Goal: Transaction & Acquisition: Purchase product/service

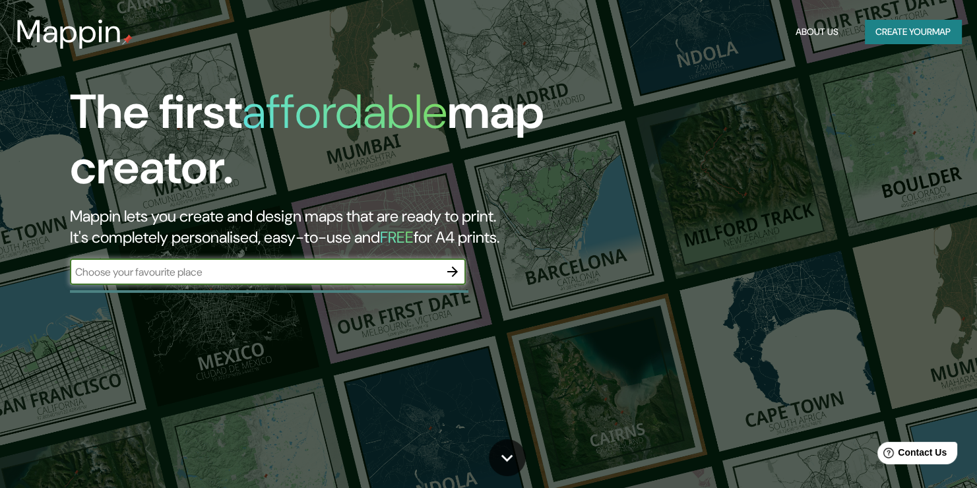
click at [275, 276] on input "text" at bounding box center [254, 271] width 369 height 15
type input "iquique"
click at [892, 30] on button "Create your map" at bounding box center [912, 32] width 96 height 24
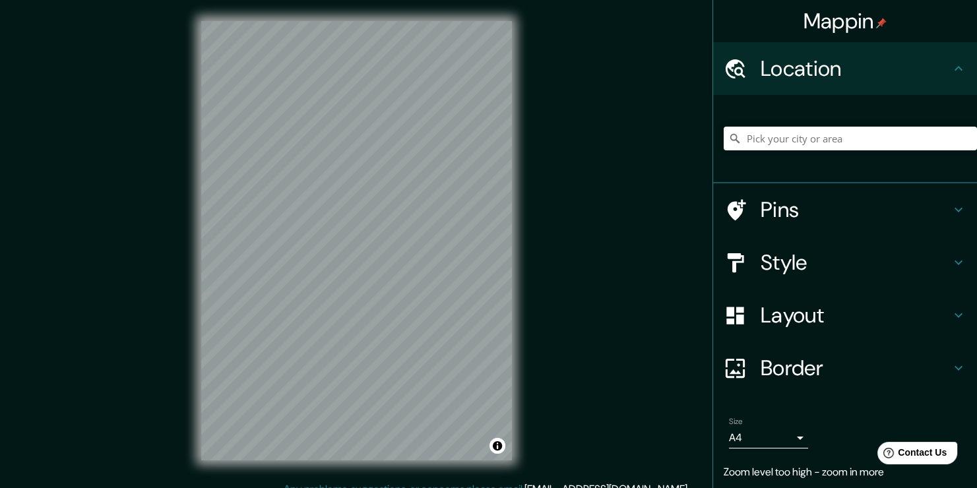
click at [315, 0] on html "Mappin Location Pins Style Layout Border Choose a border. Hint : you can make l…" at bounding box center [488, 244] width 977 height 488
click at [362, 5] on div "© Mapbox © OpenStreetMap Improve this map" at bounding box center [356, 240] width 353 height 481
click at [831, 133] on input "Pick your city or area" at bounding box center [849, 139] width 253 height 24
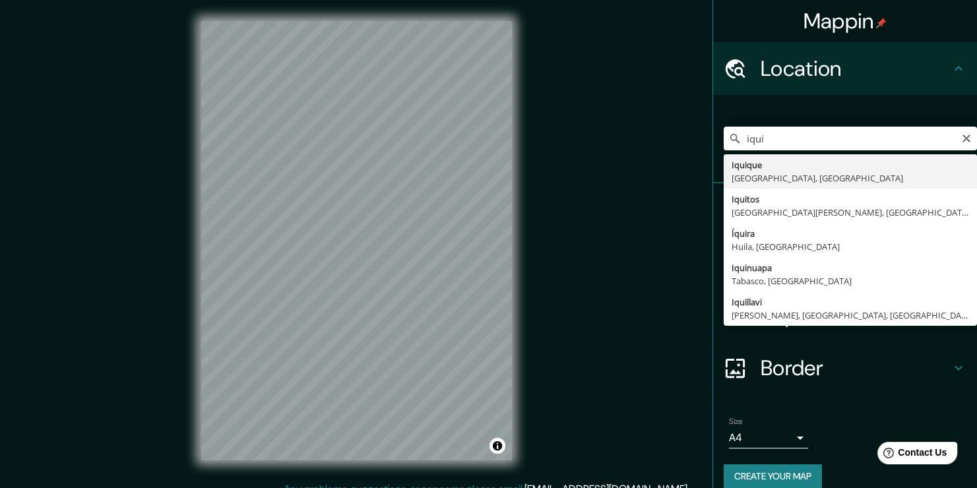
type input "Iquique, [GEOGRAPHIC_DATA], [GEOGRAPHIC_DATA]"
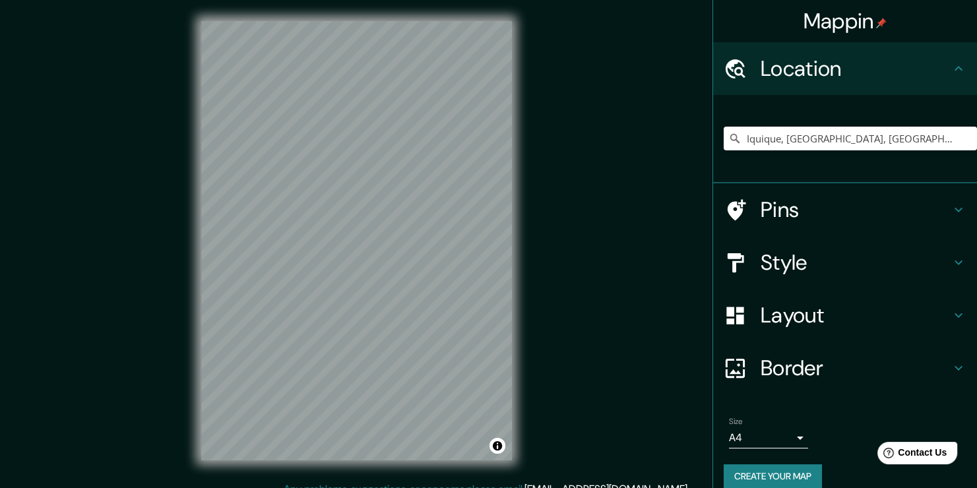
click at [784, 255] on h4 "Style" at bounding box center [855, 262] width 190 height 26
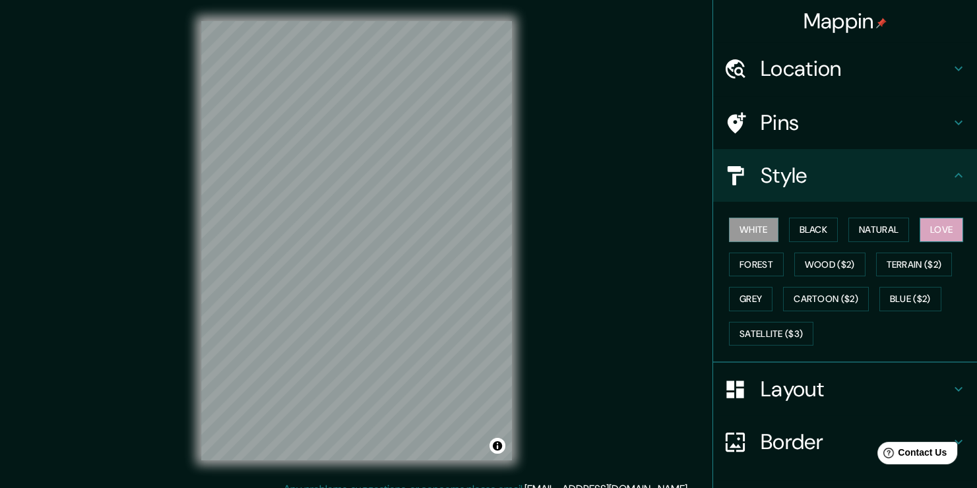
click at [939, 232] on button "Love" at bounding box center [941, 230] width 44 height 24
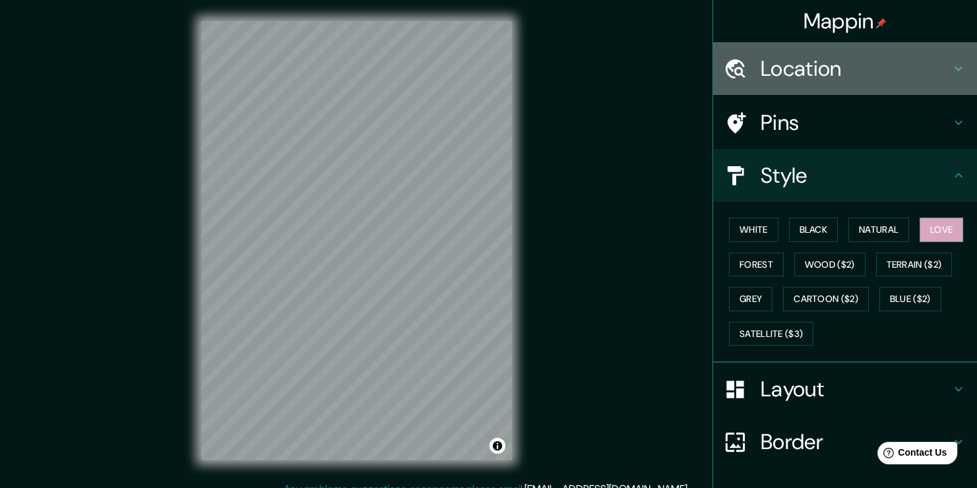
click at [830, 77] on h4 "Location" at bounding box center [855, 68] width 190 height 26
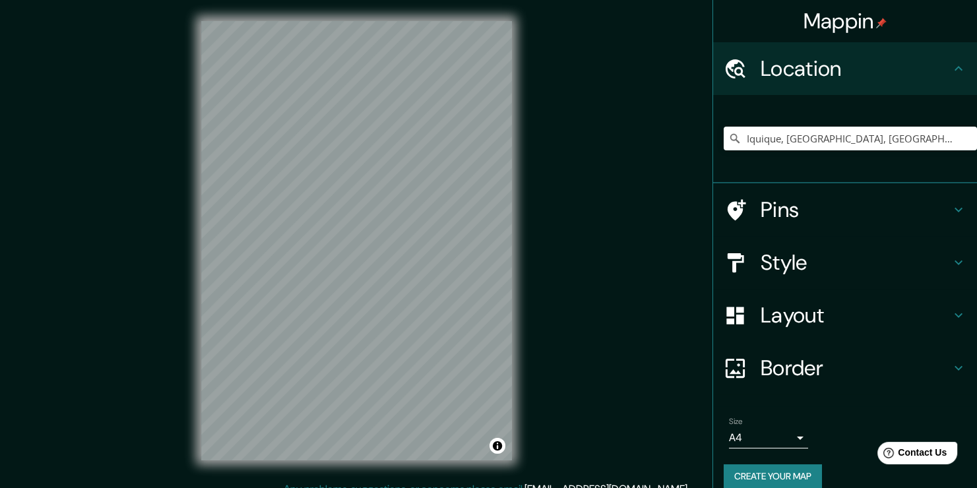
click at [846, 201] on h4 "Pins" at bounding box center [855, 210] width 190 height 26
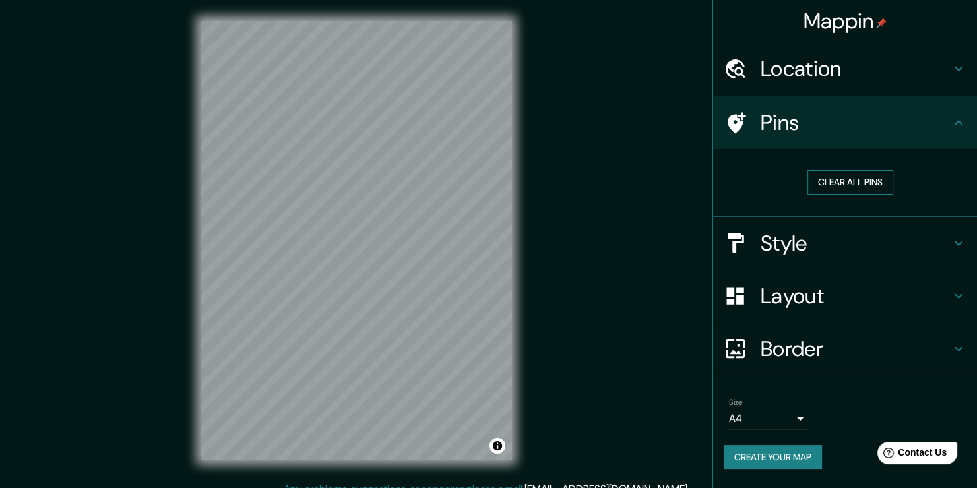
click at [848, 186] on button "Clear all pins" at bounding box center [850, 182] width 86 height 24
click at [857, 131] on h4 "Pins" at bounding box center [855, 122] width 190 height 26
click at [809, 302] on h4 "Layout" at bounding box center [855, 296] width 190 height 26
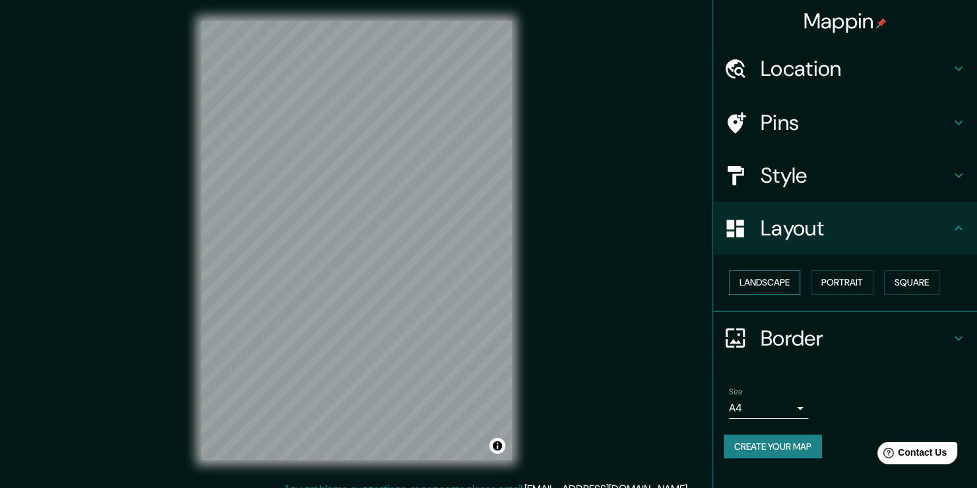
click at [769, 288] on button "Landscape" at bounding box center [764, 282] width 71 height 24
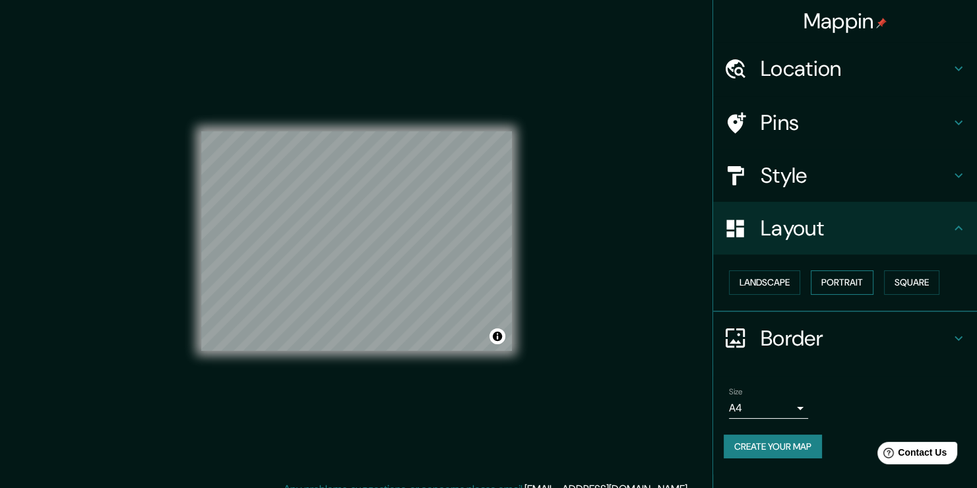
click at [857, 285] on button "Portrait" at bounding box center [841, 282] width 63 height 24
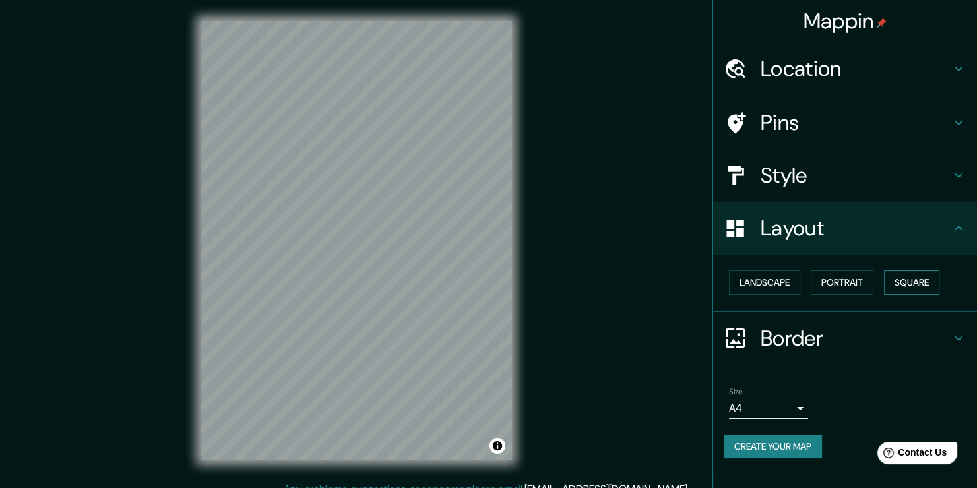
click at [922, 285] on button "Square" at bounding box center [911, 282] width 55 height 24
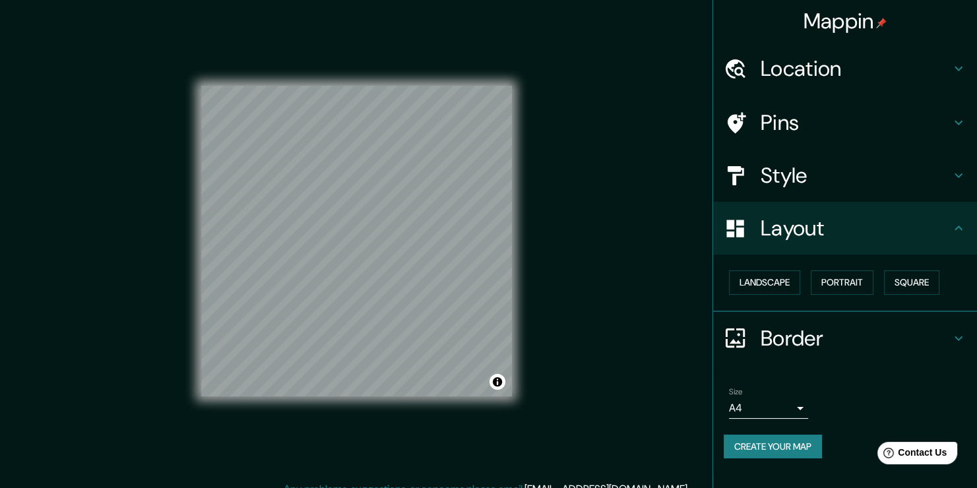
click at [814, 240] on h4 "Layout" at bounding box center [855, 228] width 190 height 26
click at [833, 82] on div "Location" at bounding box center [845, 68] width 264 height 53
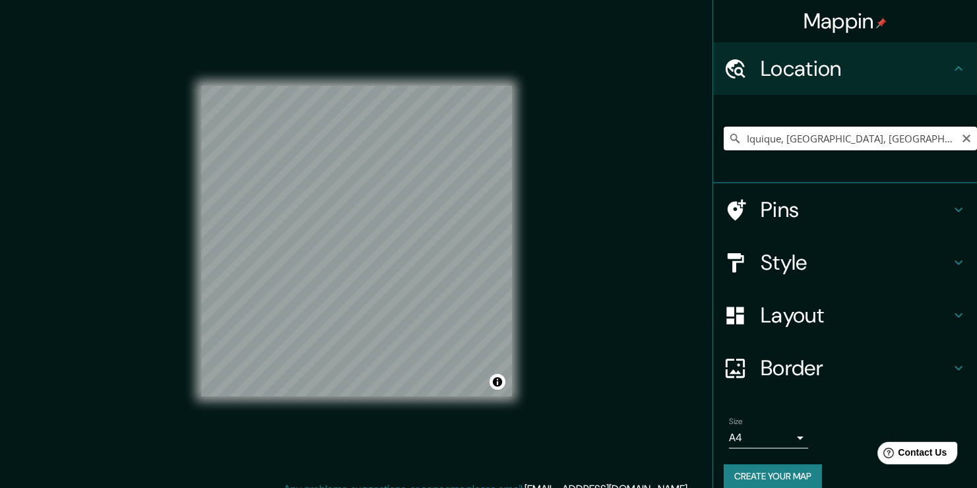
click at [827, 132] on input "Iquique, [GEOGRAPHIC_DATA], [GEOGRAPHIC_DATA]" at bounding box center [849, 139] width 253 height 24
click at [956, 144] on input "Iquique, [GEOGRAPHIC_DATA], [GEOGRAPHIC_DATA]" at bounding box center [849, 139] width 253 height 24
click at [951, 129] on input "Iquique, [GEOGRAPHIC_DATA], [GEOGRAPHIC_DATA]" at bounding box center [849, 139] width 253 height 24
click at [962, 140] on icon "Clear" at bounding box center [966, 139] width 8 height 8
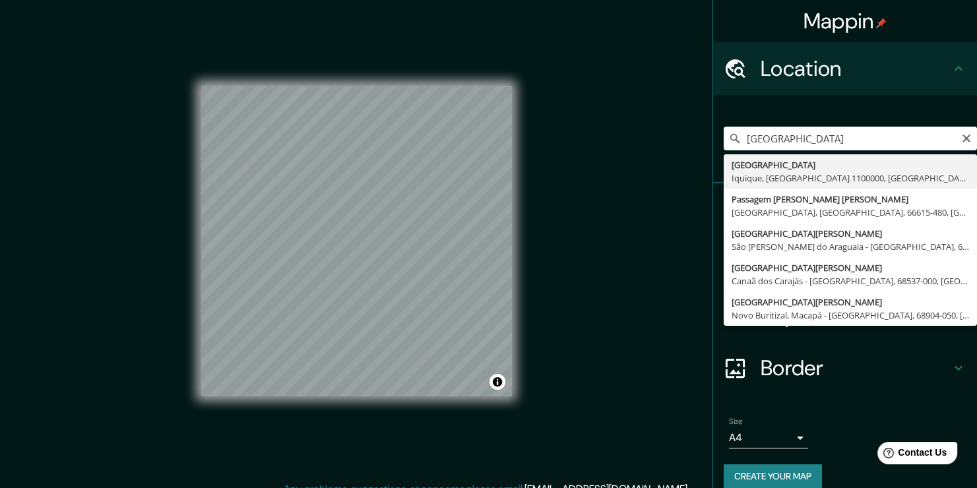
type input "[GEOGRAPHIC_DATA], [GEOGRAPHIC_DATA], [GEOGRAPHIC_DATA] 1100000, [GEOGRAPHIC_DA…"
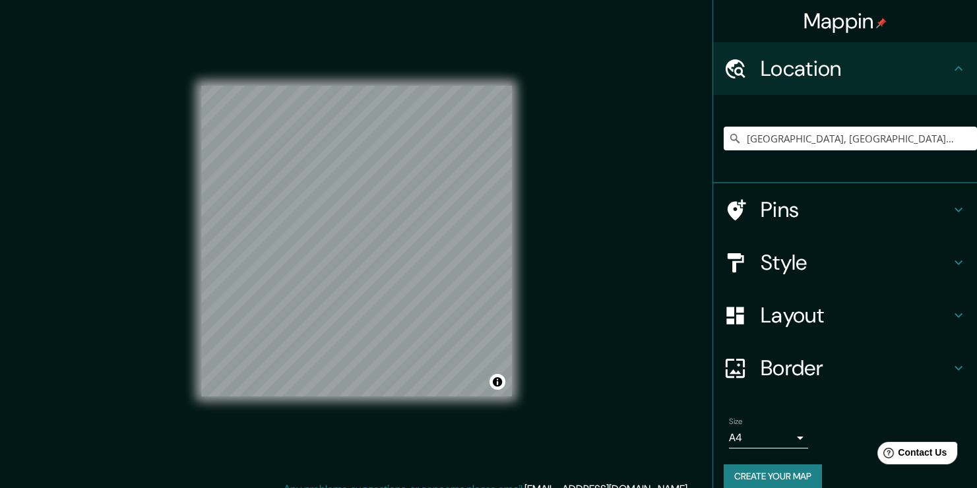
click at [787, 377] on h4 "Border" at bounding box center [855, 368] width 190 height 26
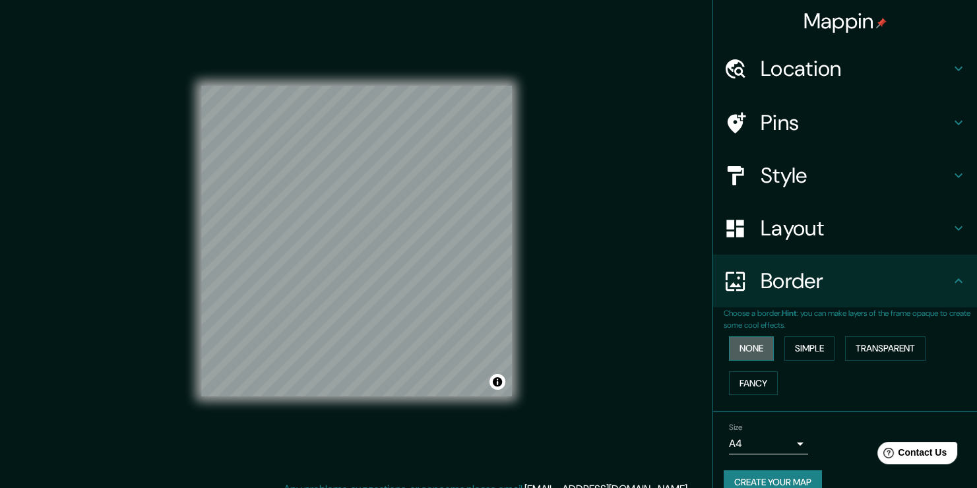
click at [748, 351] on button "None" at bounding box center [751, 348] width 45 height 24
click at [744, 348] on button "None" at bounding box center [751, 348] width 45 height 24
click at [773, 169] on h4 "Style" at bounding box center [855, 175] width 190 height 26
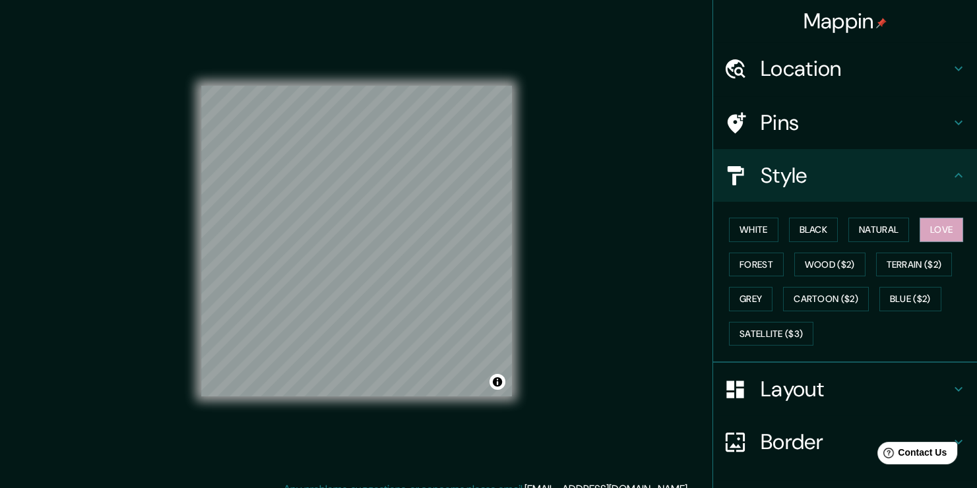
click at [780, 388] on h4 "Layout" at bounding box center [855, 389] width 190 height 26
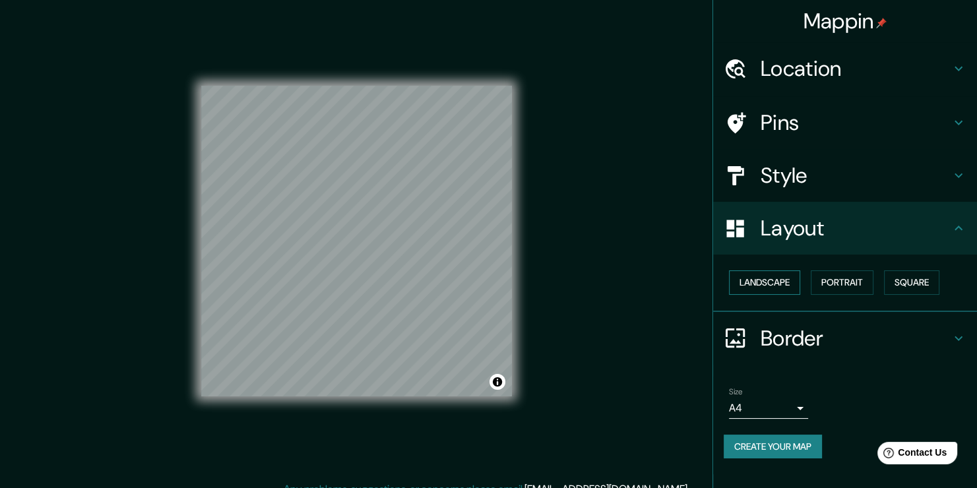
click at [754, 282] on button "Landscape" at bounding box center [764, 282] width 71 height 24
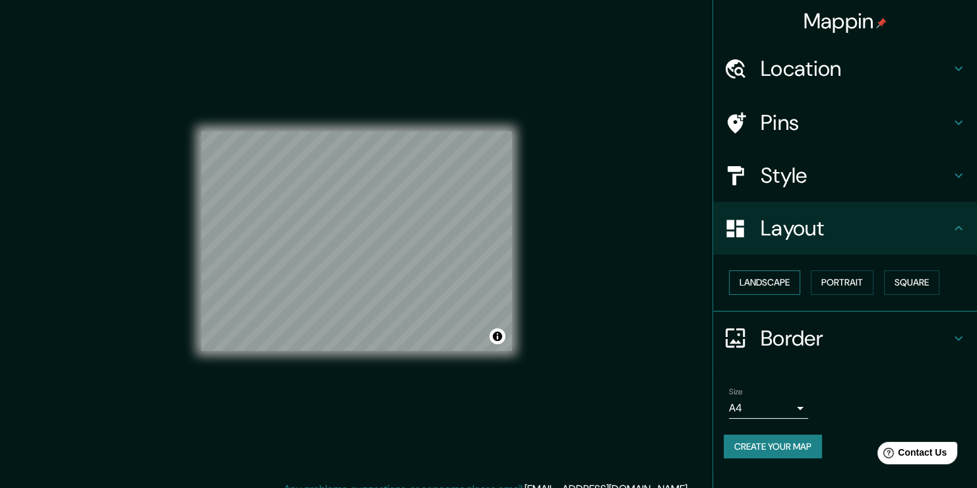
click at [754, 282] on button "Landscape" at bounding box center [764, 282] width 71 height 24
click at [843, 289] on button "Portrait" at bounding box center [841, 282] width 63 height 24
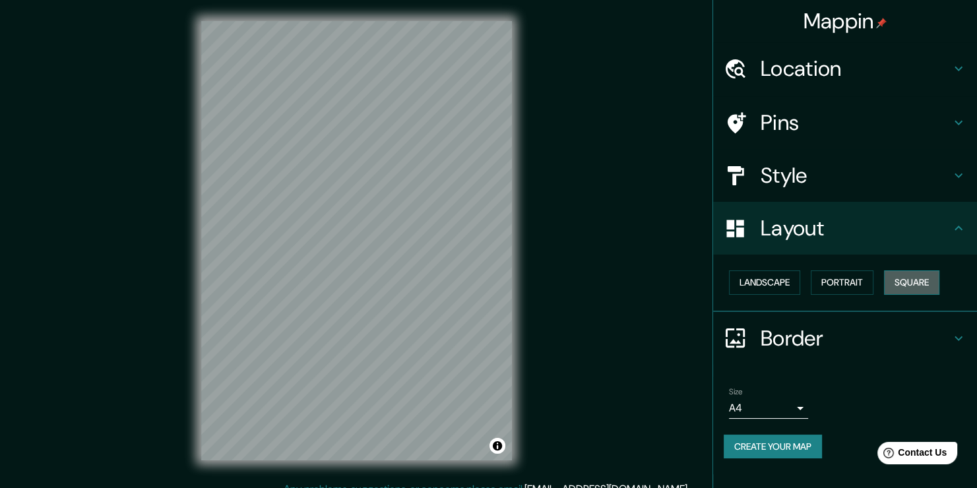
click at [895, 288] on button "Square" at bounding box center [911, 282] width 55 height 24
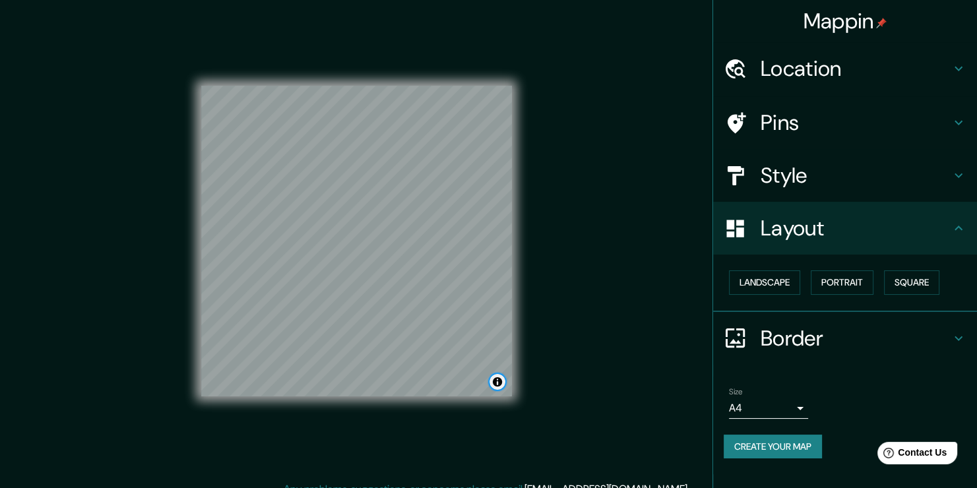
click at [500, 380] on button "Toggle attribution" at bounding box center [497, 382] width 16 height 16
click at [885, 255] on div "Landscape [GEOGRAPHIC_DATA]" at bounding box center [845, 283] width 264 height 57
drag, startPoint x: 956, startPoint y: 249, endPoint x: 682, endPoint y: 276, distance: 275.6
click at [682, 276] on div "Mappin Location [GEOGRAPHIC_DATA], [GEOGRAPHIC_DATA], [GEOGRAPHIC_DATA] 1100000…" at bounding box center [488, 251] width 977 height 502
click at [631, 243] on div "Mappin Location [GEOGRAPHIC_DATA], [GEOGRAPHIC_DATA], [GEOGRAPHIC_DATA] 1100000…" at bounding box center [488, 251] width 977 height 502
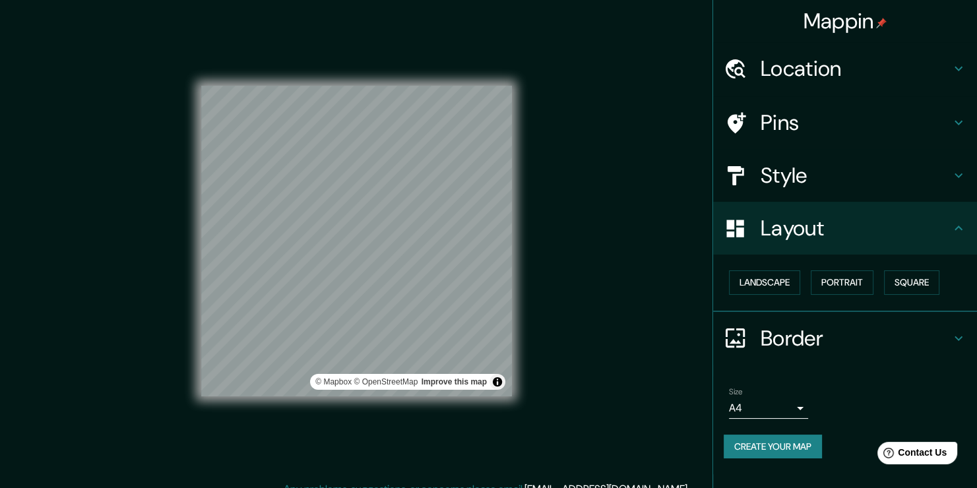
click at [818, 84] on div "Location" at bounding box center [845, 68] width 264 height 53
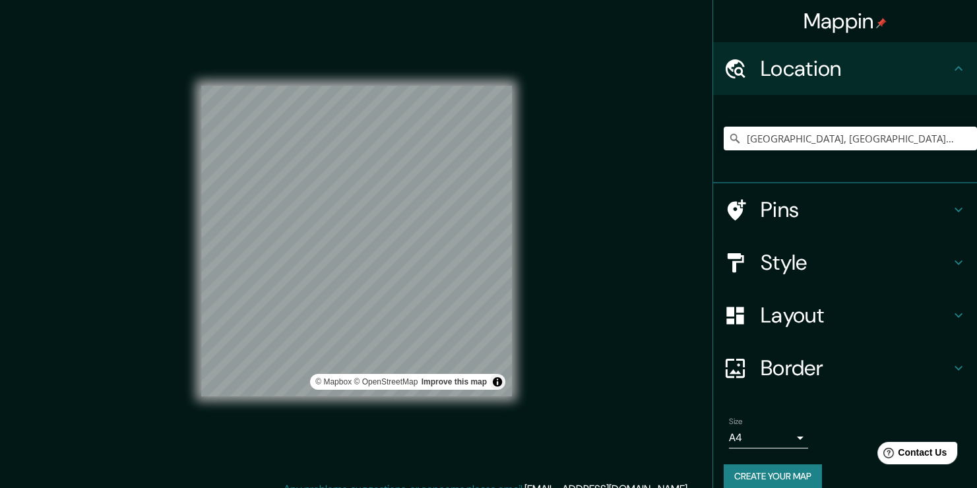
drag, startPoint x: 770, startPoint y: 181, endPoint x: 783, endPoint y: 205, distance: 27.2
click at [770, 181] on div "[GEOGRAPHIC_DATA], [GEOGRAPHIC_DATA], [GEOGRAPHIC_DATA] 1100000, [GEOGRAPHIC_DA…" at bounding box center [845, 139] width 264 height 88
click at [784, 206] on h4 "Pins" at bounding box center [855, 210] width 190 height 26
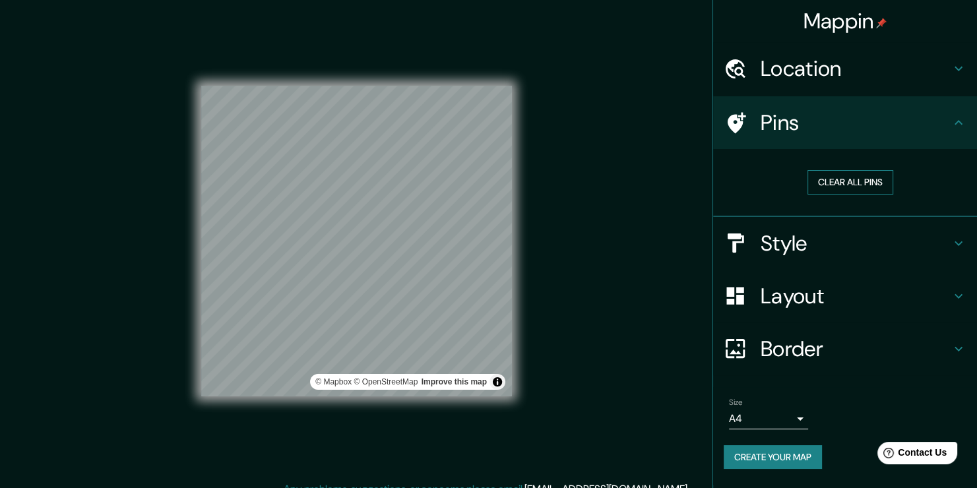
click at [878, 183] on button "Clear all pins" at bounding box center [850, 182] width 86 height 24
click at [402, 237] on div at bounding box center [407, 242] width 11 height 11
drag, startPoint x: 386, startPoint y: 205, endPoint x: 391, endPoint y: 214, distance: 10.1
click at [391, 214] on div at bounding box center [390, 216] width 11 height 11
click at [858, 177] on button "Clear all pins" at bounding box center [850, 182] width 86 height 24
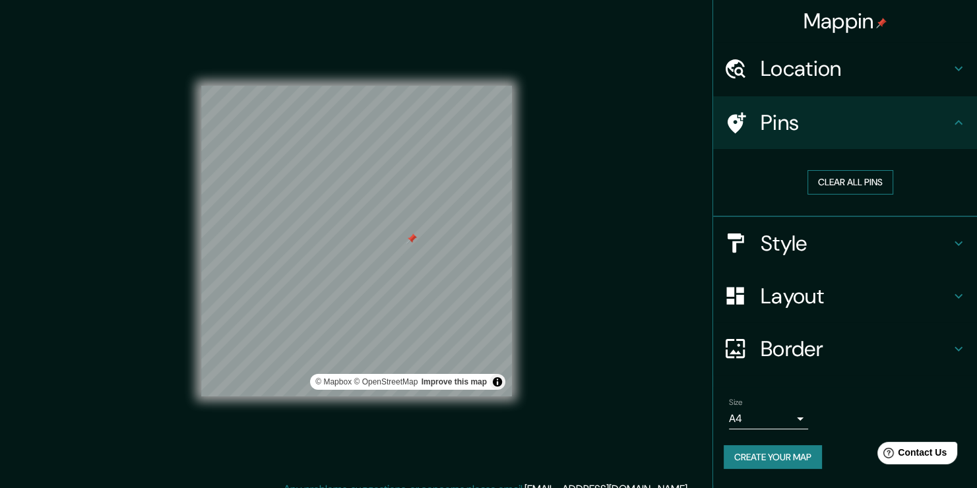
click at [826, 173] on button "Clear all pins" at bounding box center [850, 182] width 86 height 24
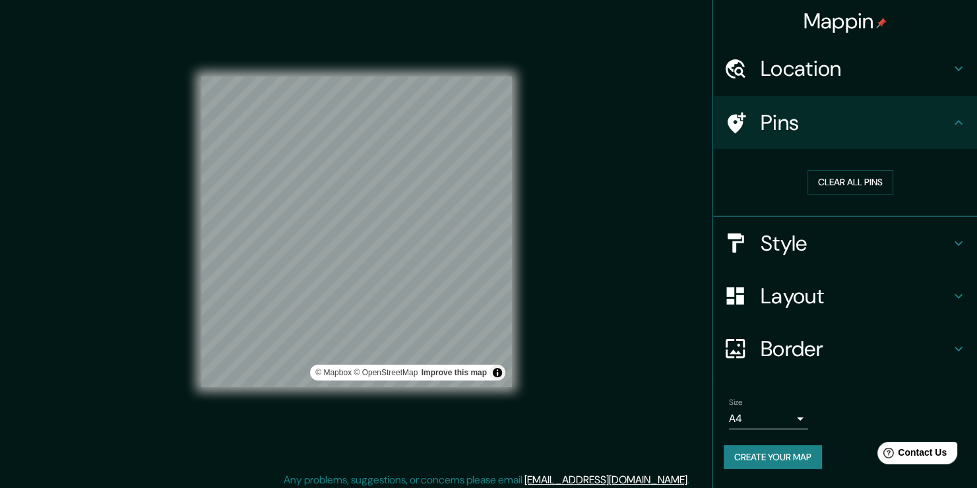
scroll to position [15, 0]
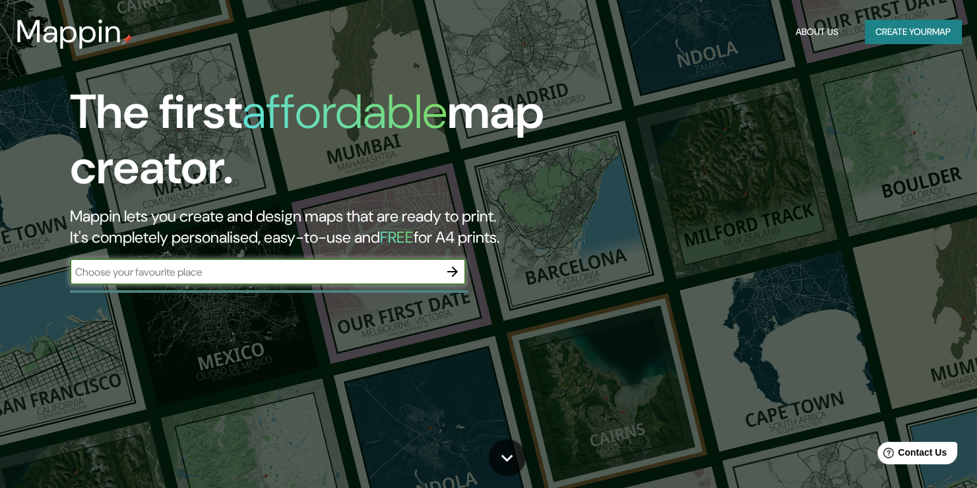
click at [901, 44] on div "Mappin About Us Create your map" at bounding box center [488, 32] width 977 height 42
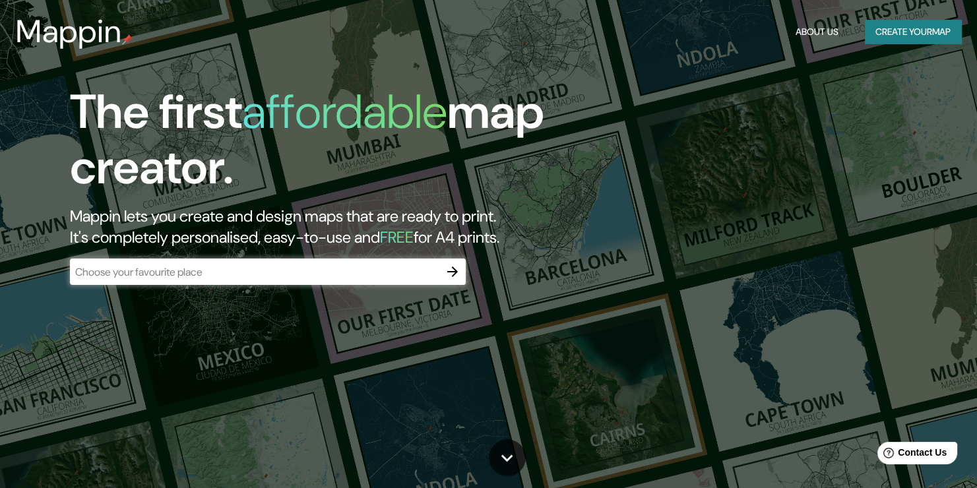
click at [901, 37] on button "Create your map" at bounding box center [912, 32] width 96 height 24
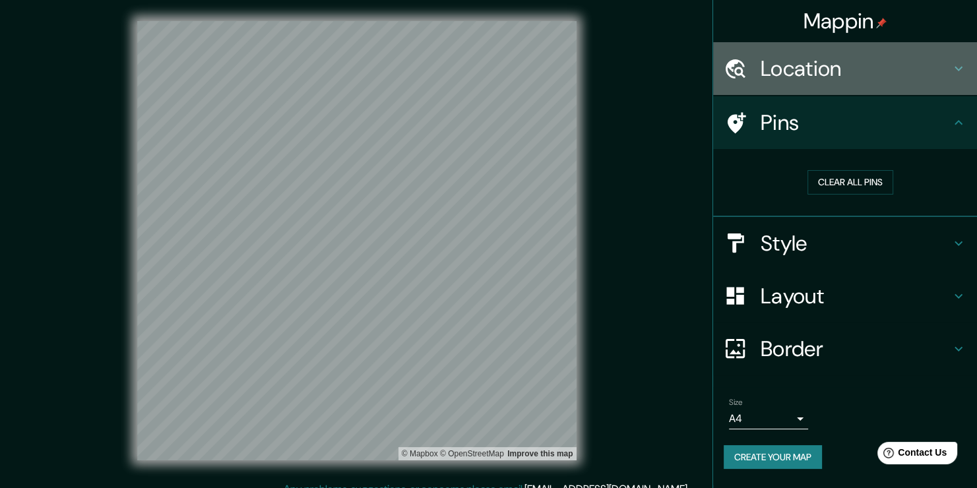
click at [828, 73] on h4 "Location" at bounding box center [855, 68] width 190 height 26
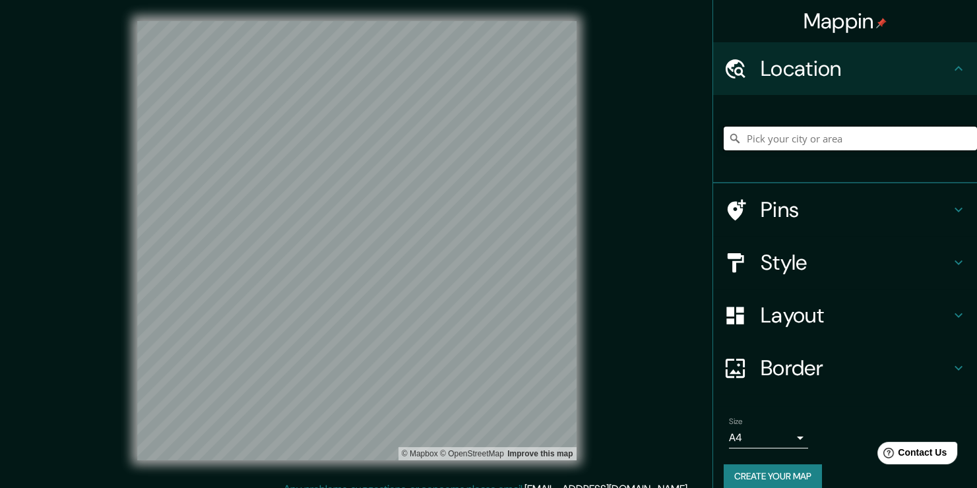
click at [775, 135] on input "Pick your city or area" at bounding box center [849, 139] width 253 height 24
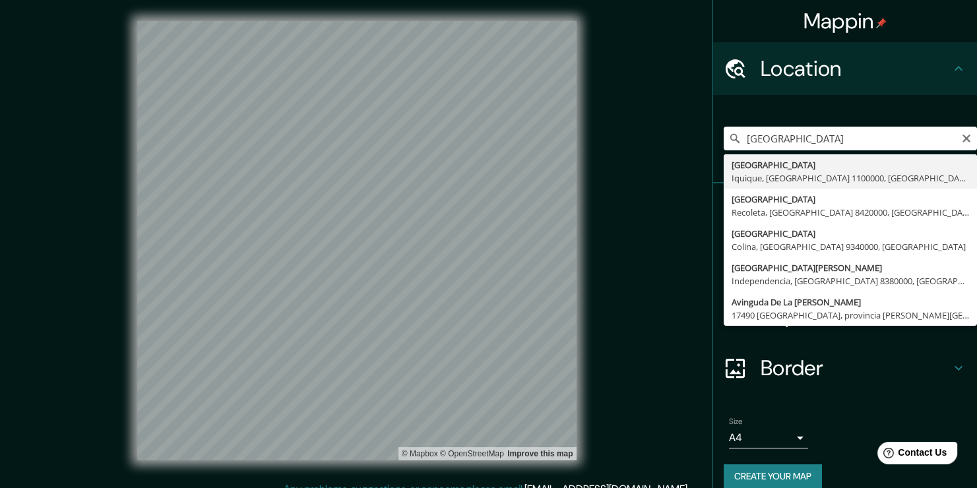
type input "[GEOGRAPHIC_DATA], [GEOGRAPHIC_DATA], [GEOGRAPHIC_DATA] 1100000, [GEOGRAPHIC_DA…"
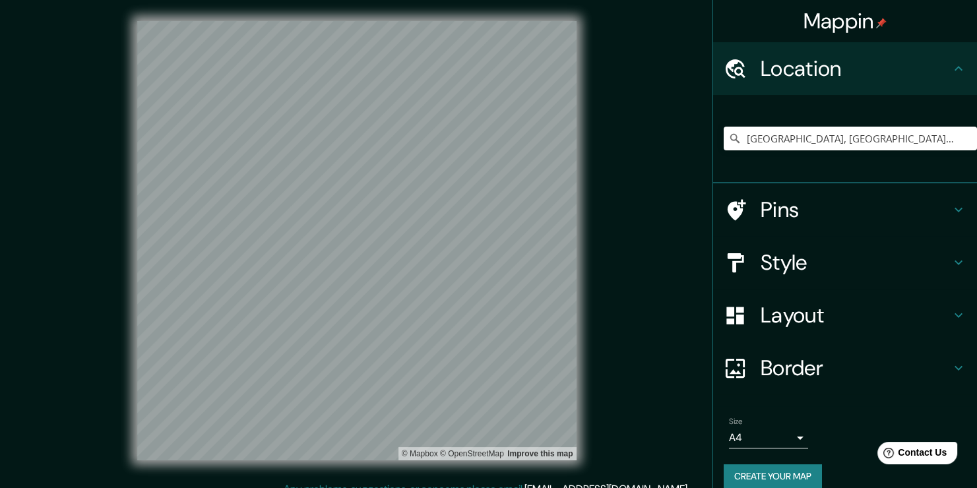
click at [808, 315] on h4 "Layout" at bounding box center [855, 315] width 190 height 26
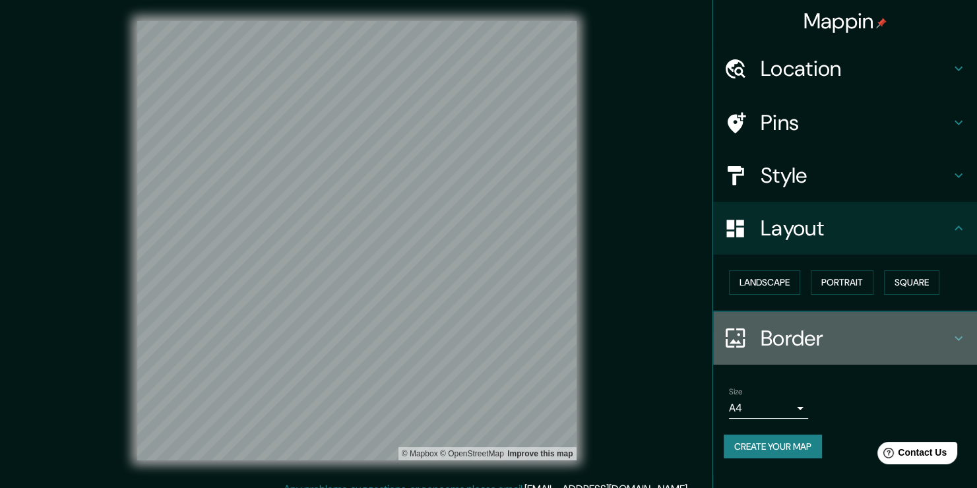
click at [855, 341] on h4 "Border" at bounding box center [855, 338] width 190 height 26
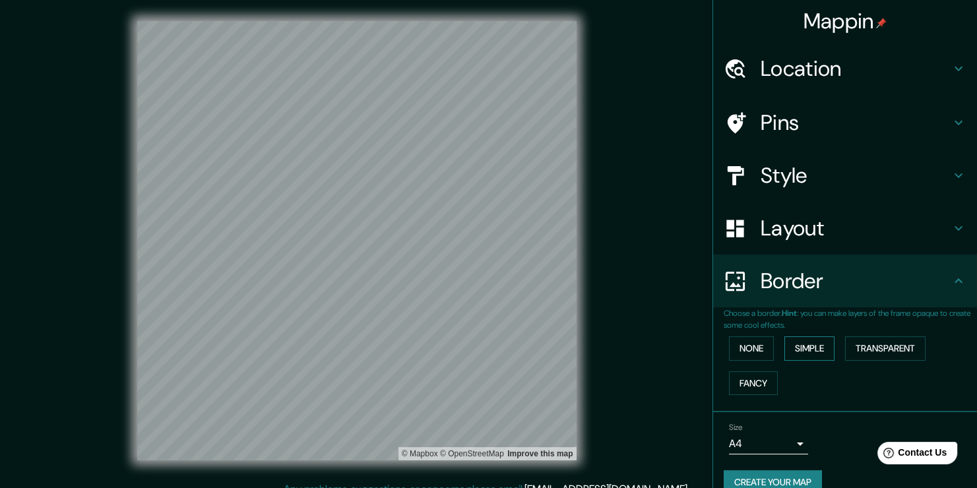
click at [806, 353] on button "Simple" at bounding box center [809, 348] width 50 height 24
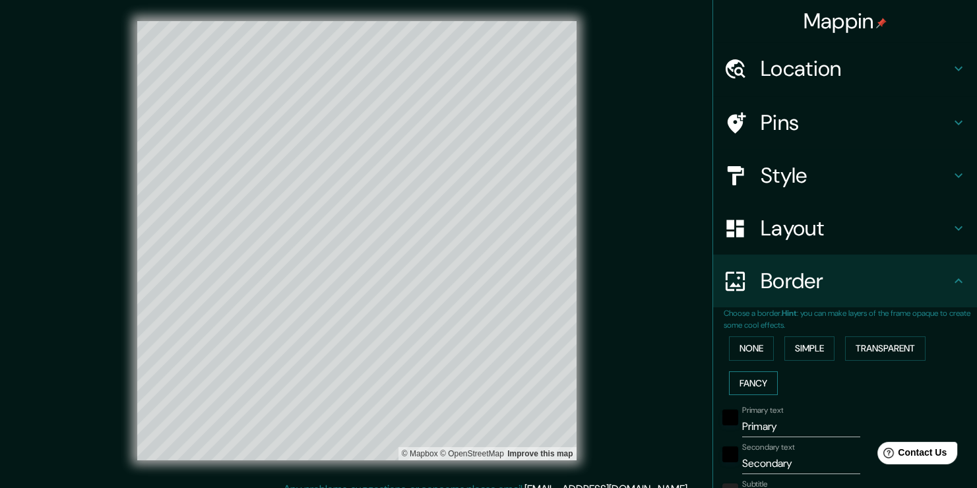
click at [746, 376] on button "Fancy" at bounding box center [753, 383] width 49 height 24
click at [858, 351] on button "Transparent" at bounding box center [885, 348] width 80 height 24
click at [737, 346] on button "None" at bounding box center [751, 348] width 45 height 24
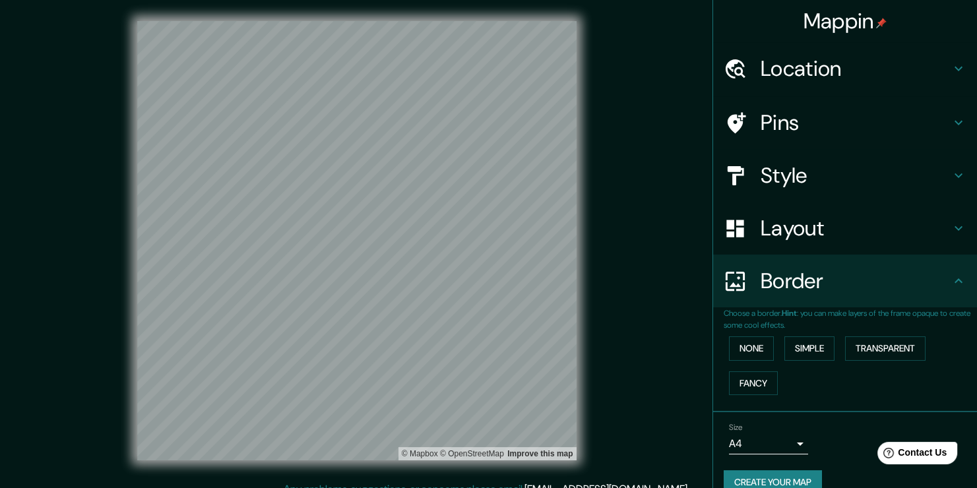
click at [862, 114] on h4 "Pins" at bounding box center [855, 122] width 190 height 26
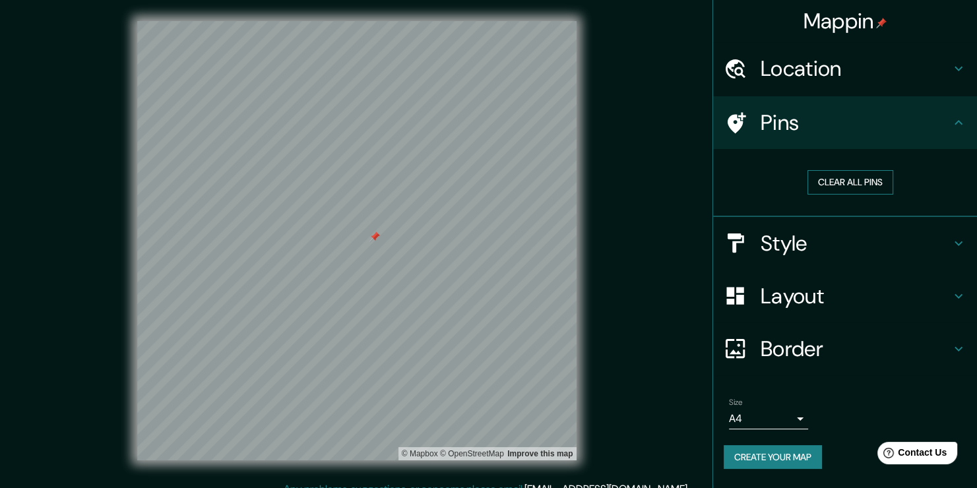
click at [821, 187] on button "Clear all pins" at bounding box center [850, 182] width 86 height 24
click at [772, 454] on button "Create your map" at bounding box center [772, 457] width 98 height 24
click at [847, 184] on button "Clear all pins" at bounding box center [850, 182] width 86 height 24
click at [769, 449] on button "Create your map" at bounding box center [772, 457] width 98 height 24
